Goal: Transaction & Acquisition: Subscribe to service/newsletter

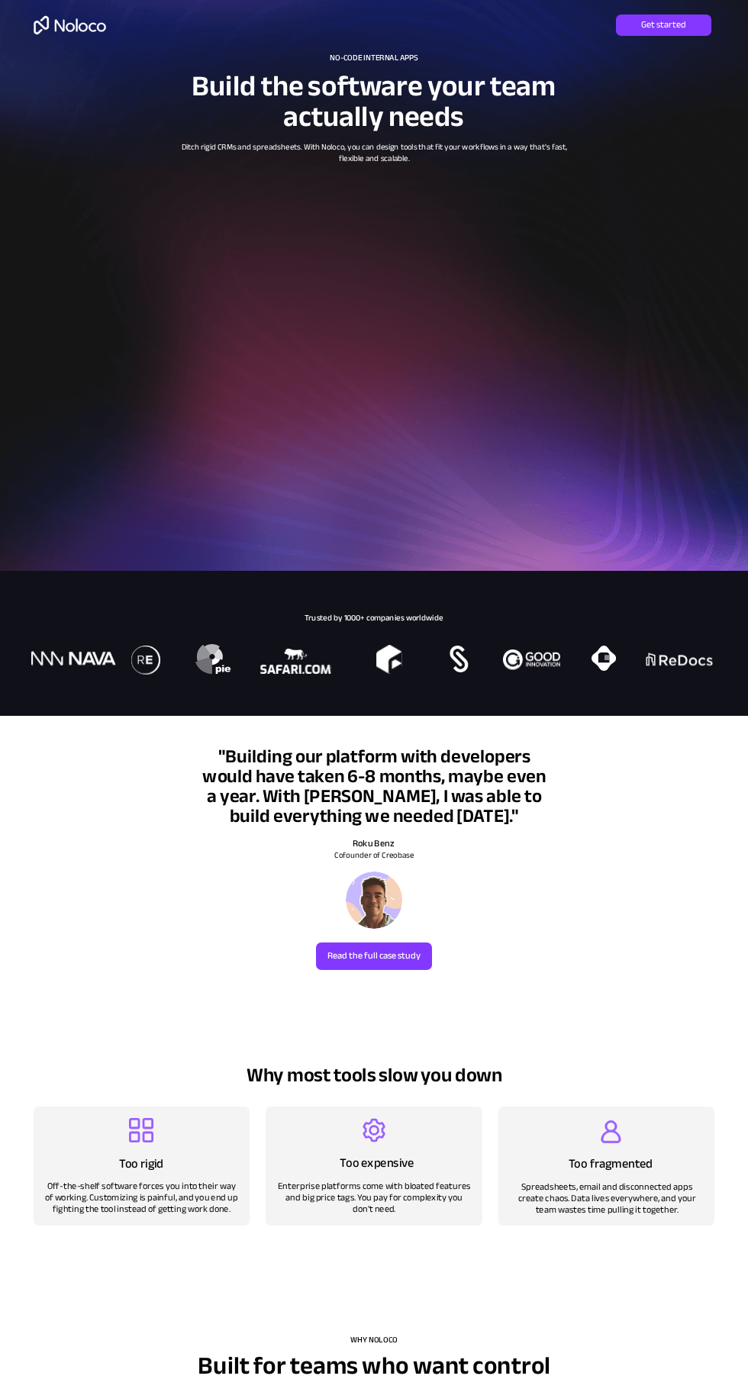
click at [632, 27] on span "Get started" at bounding box center [663, 25] width 95 height 11
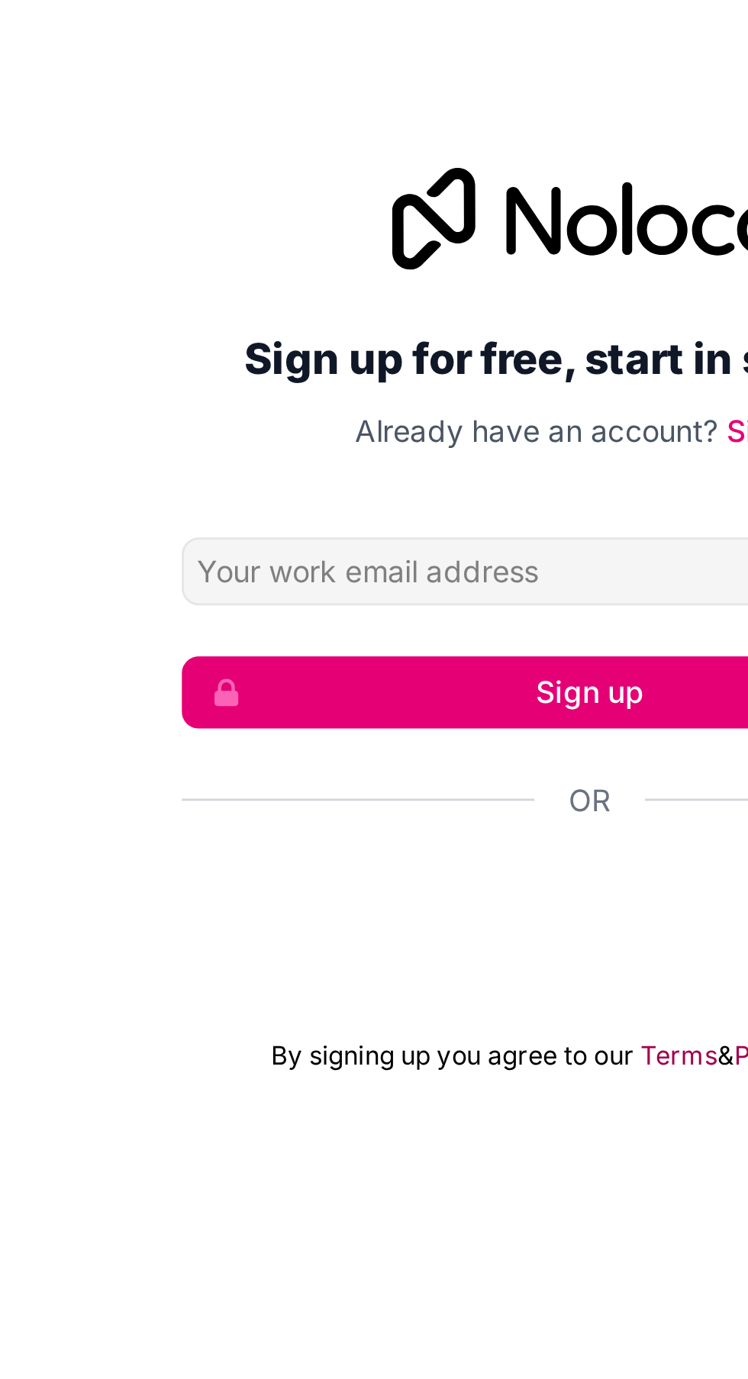
scroll to position [3, 0]
